Goal: Information Seeking & Learning: Learn about a topic

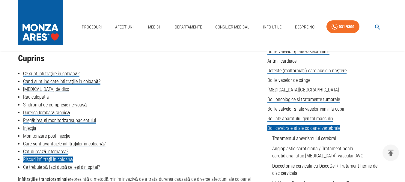
click at [58, 161] on link "Riscuri infiltrații în coloană" at bounding box center [48, 159] width 50 height 6
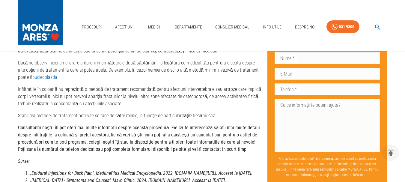
scroll to position [1462, 0]
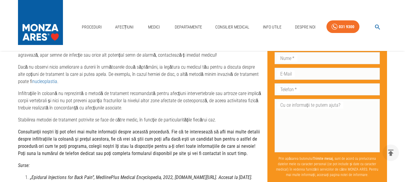
click at [32, 80] on link "nucleoplastia" at bounding box center [44, 82] width 25 height 6
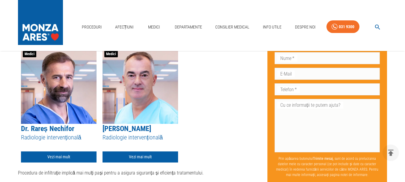
scroll to position [863, 0]
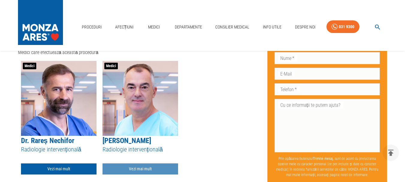
click at [139, 169] on link "Vezi mai mult" at bounding box center [141, 168] width 76 height 11
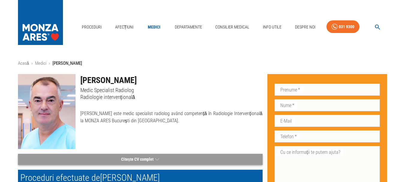
click at [133, 161] on button "Citește CV complet" at bounding box center [140, 159] width 245 height 11
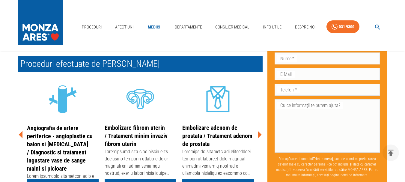
scroll to position [292, 0]
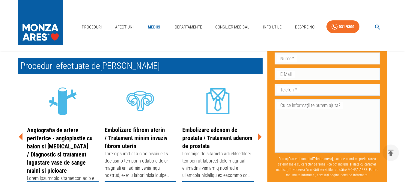
click at [258, 140] on icon at bounding box center [260, 136] width 4 height 7
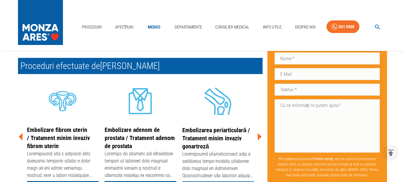
click at [258, 140] on icon at bounding box center [260, 136] width 4 height 7
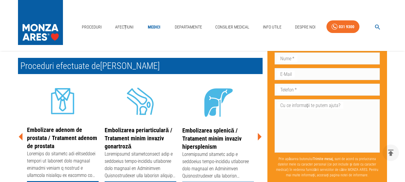
click at [258, 140] on icon at bounding box center [260, 136] width 4 height 7
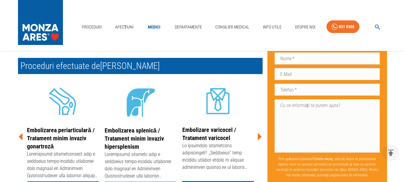
click at [258, 140] on icon at bounding box center [260, 136] width 4 height 7
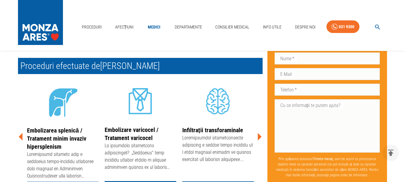
click at [258, 140] on icon at bounding box center [260, 136] width 4 height 7
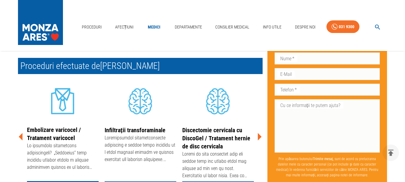
click at [258, 140] on icon at bounding box center [260, 136] width 4 height 7
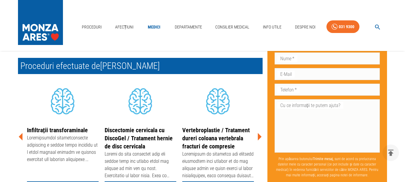
click at [258, 140] on icon at bounding box center [260, 136] width 4 height 7
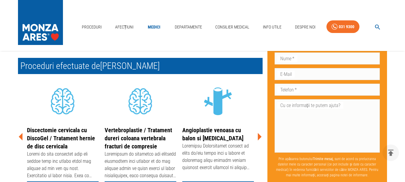
click at [258, 140] on icon at bounding box center [260, 136] width 4 height 7
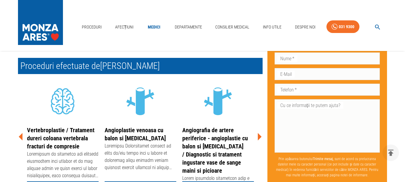
click at [258, 140] on icon at bounding box center [260, 136] width 4 height 7
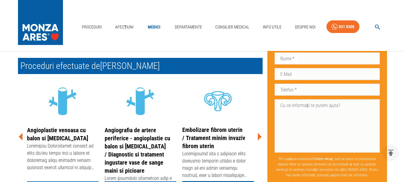
click at [258, 140] on icon at bounding box center [260, 136] width 4 height 7
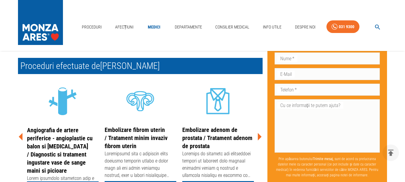
click at [258, 140] on icon at bounding box center [260, 136] width 4 height 7
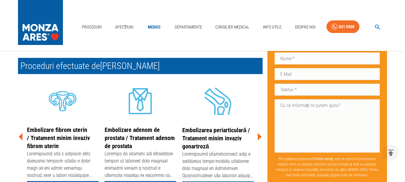
click at [258, 140] on icon at bounding box center [260, 136] width 4 height 7
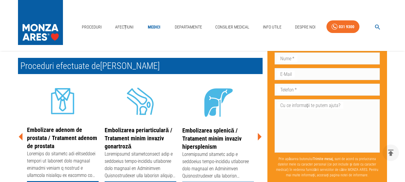
click at [258, 140] on icon at bounding box center [260, 136] width 4 height 7
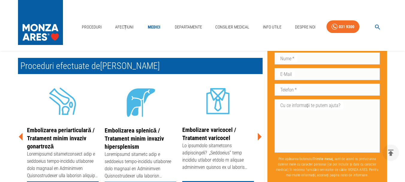
click at [258, 140] on icon at bounding box center [260, 136] width 4 height 7
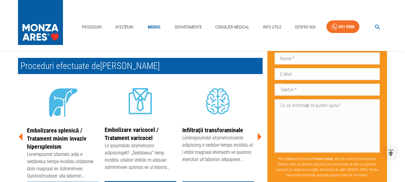
click at [258, 140] on icon at bounding box center [260, 136] width 4 height 7
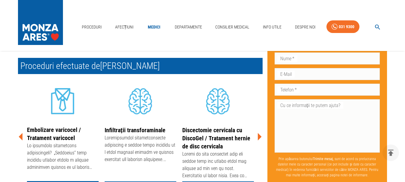
click at [258, 140] on icon at bounding box center [260, 136] width 4 height 7
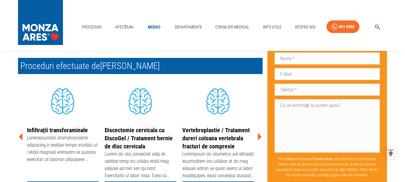
click at [258, 140] on icon at bounding box center [260, 136] width 4 height 7
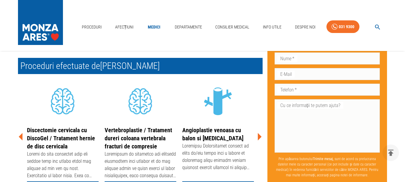
click at [258, 140] on icon at bounding box center [260, 136] width 4 height 7
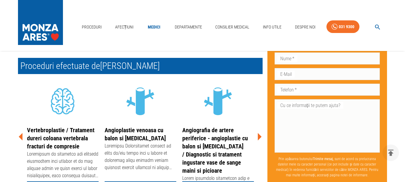
click at [258, 140] on icon at bounding box center [260, 136] width 4 height 7
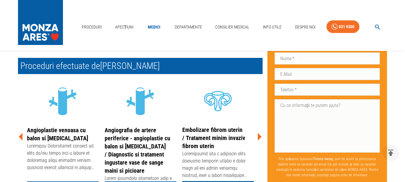
click at [258, 140] on icon at bounding box center [260, 136] width 4 height 7
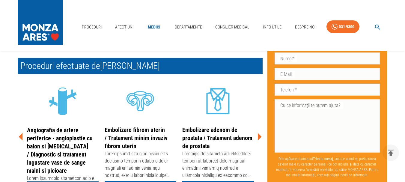
click at [258, 140] on icon at bounding box center [260, 136] width 4 height 7
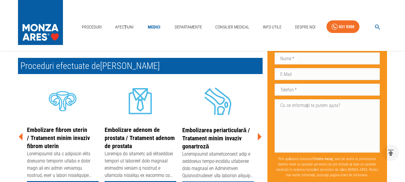
click at [258, 140] on icon at bounding box center [260, 136] width 4 height 7
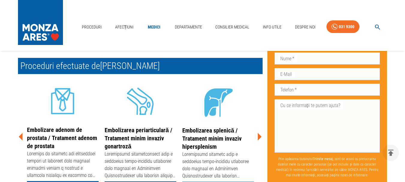
click at [258, 140] on icon at bounding box center [260, 136] width 4 height 7
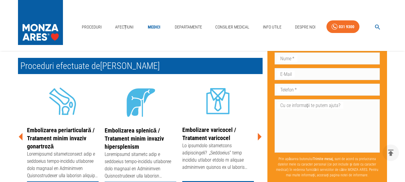
click at [258, 140] on icon at bounding box center [260, 136] width 4 height 7
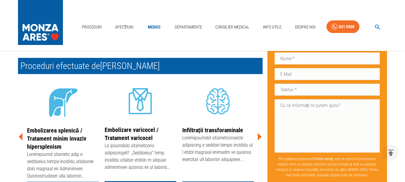
click at [220, 134] on link "Infiltrații transforaminale" at bounding box center [212, 129] width 61 height 7
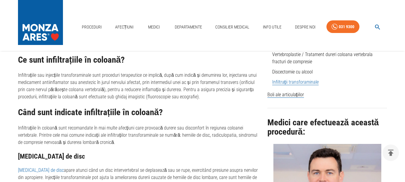
scroll to position [150, 0]
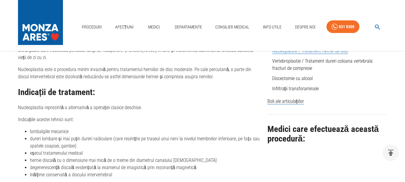
scroll to position [150, 0]
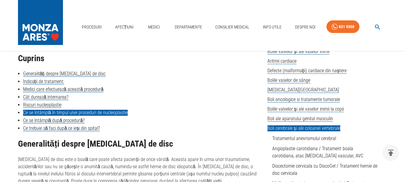
click at [106, 113] on link "Ce se întâmplă în timpul unei proceduri de nucleoplastie" at bounding box center [75, 113] width 105 height 6
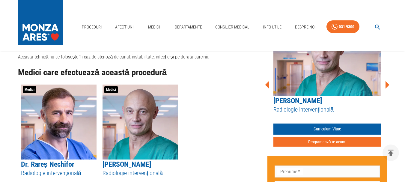
scroll to position [579, 0]
